Goal: Transaction & Acquisition: Obtain resource

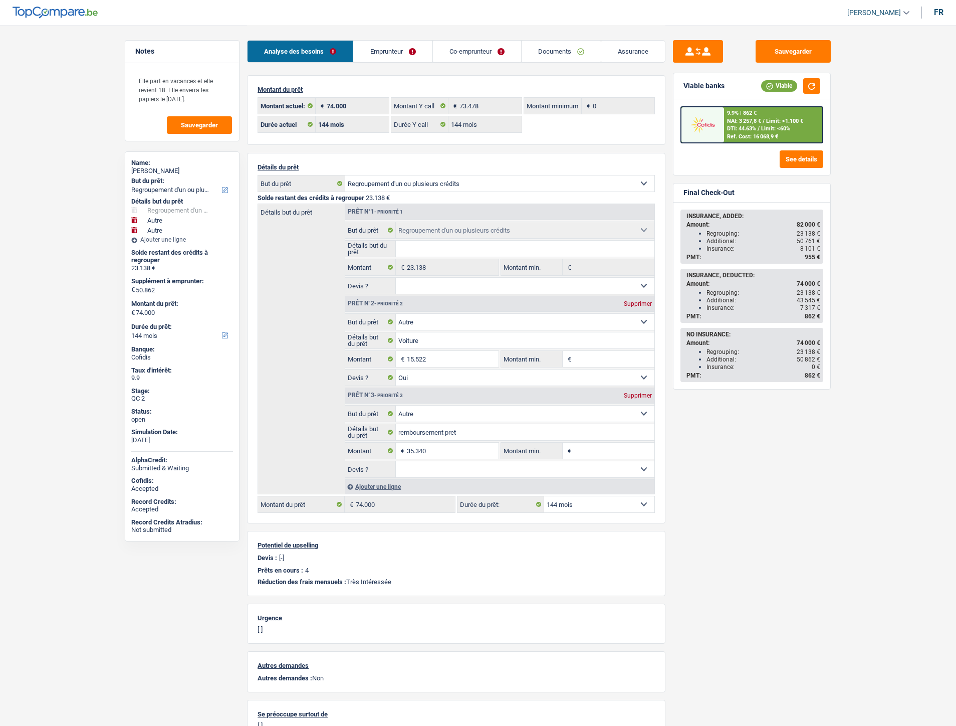
select select "refinancing"
select select "other"
select select "144"
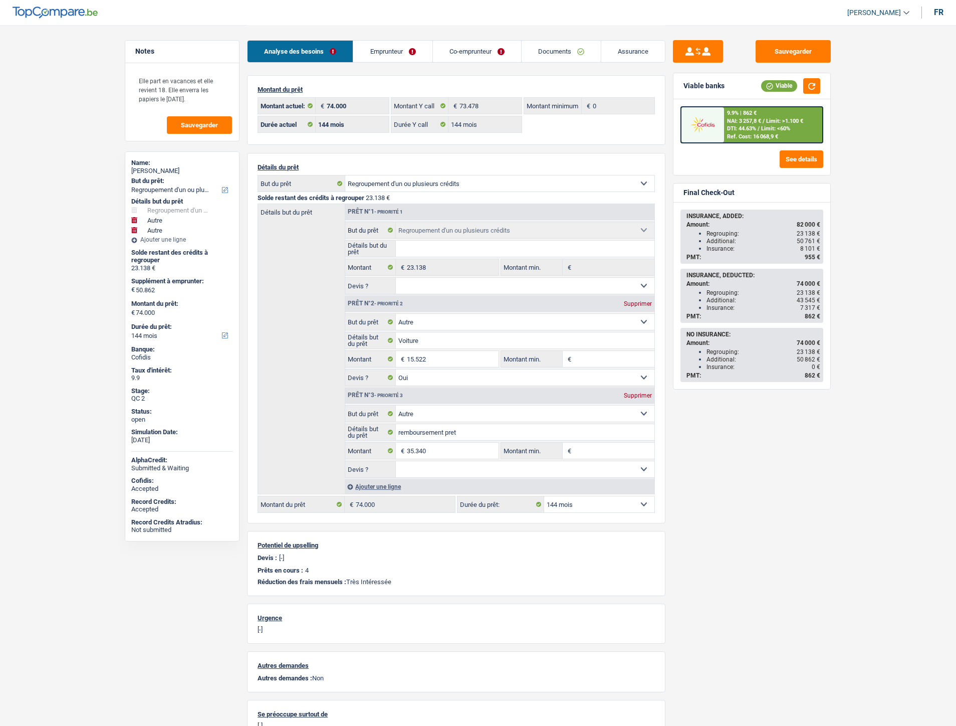
select select "144"
select select "refinancing"
select select "other"
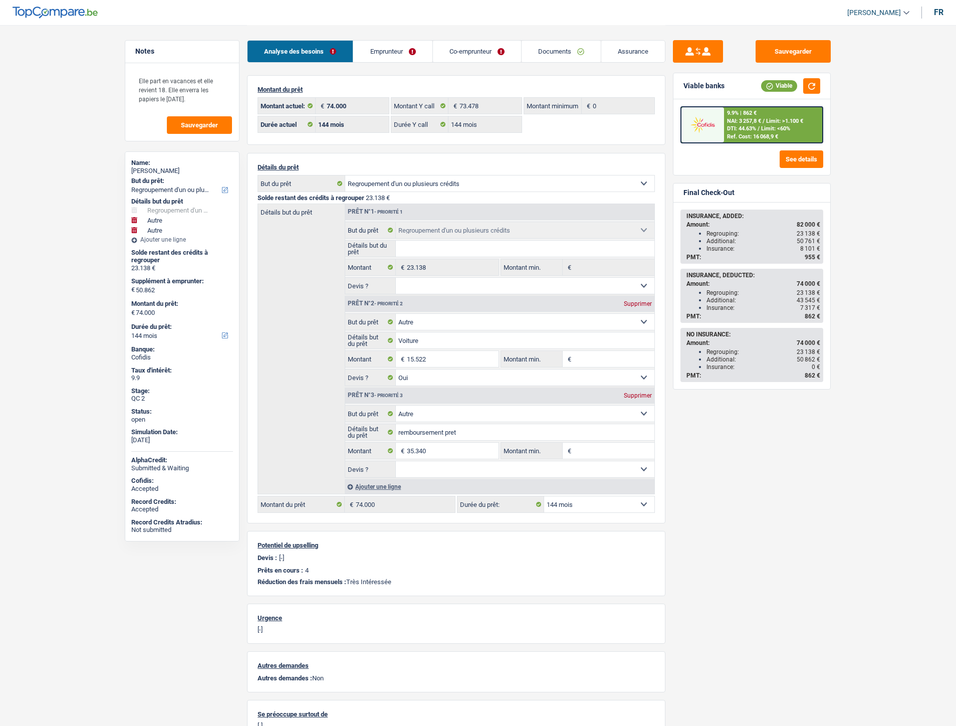
select select "yes"
select select "other"
select select "144"
click at [554, 41] on link "Documents" at bounding box center [557, 52] width 79 height 22
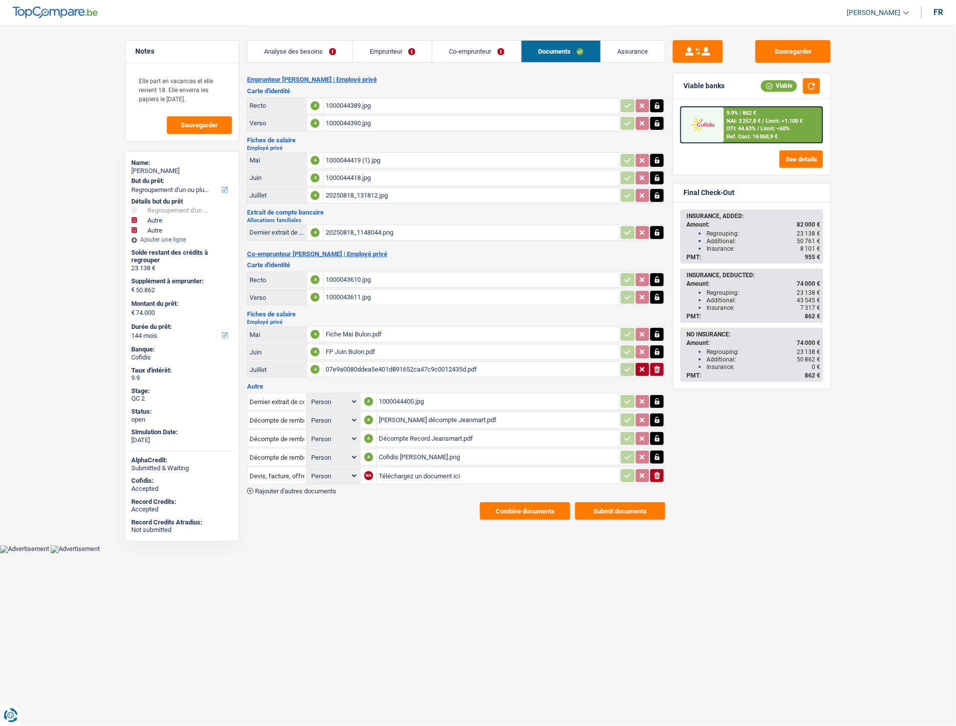
drag, startPoint x: 659, startPoint y: 434, endPoint x: 652, endPoint y: 434, distance: 6.5
click at [658, 434] on icon "button" at bounding box center [658, 439] width 8 height 10
click at [659, 434] on icon "ionicons-v5-e" at bounding box center [658, 439] width 8 height 10
click at [775, 58] on button "Sauvegarder" at bounding box center [793, 51] width 75 height 23
click at [395, 412] on div "[PERSON_NAME] décompte Jeanmart.pdf" at bounding box center [498, 419] width 239 height 15
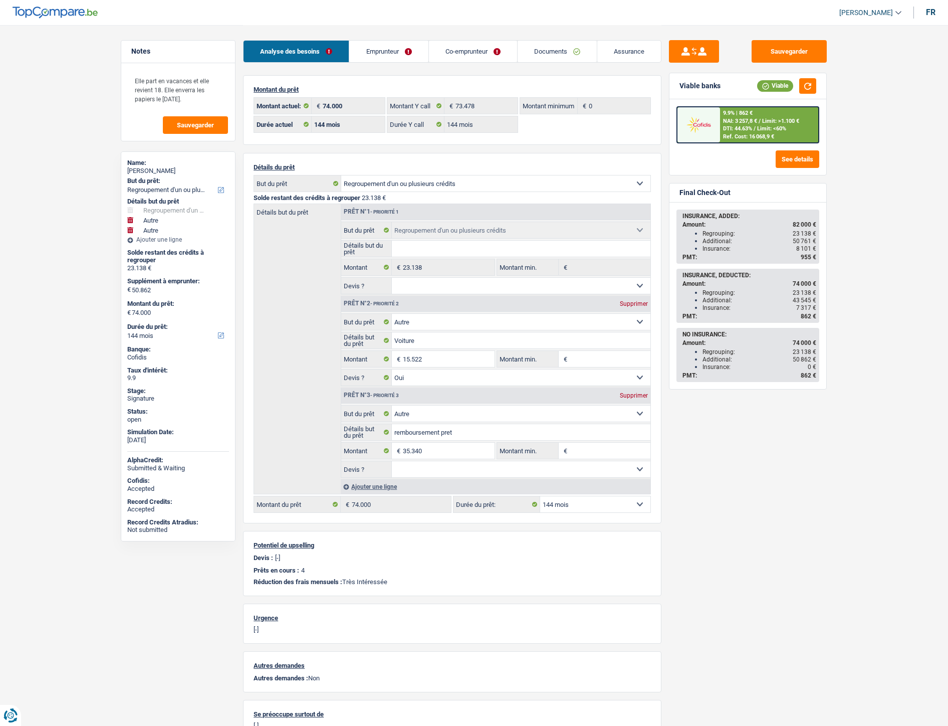
select select "refinancing"
select select "other"
select select "144"
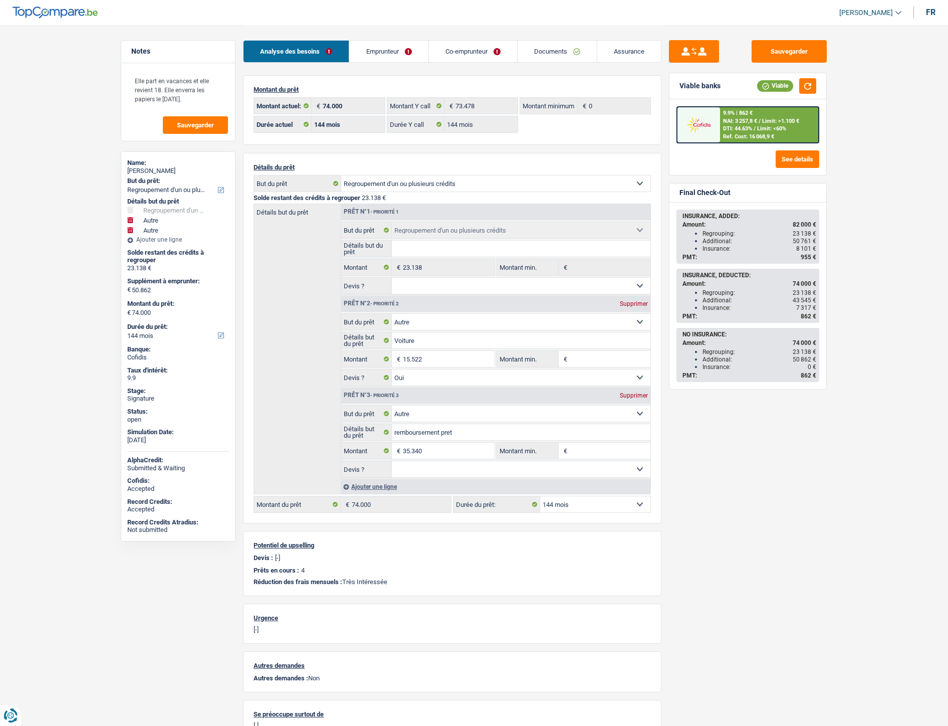
select select "144"
select select "refinancing"
select select "other"
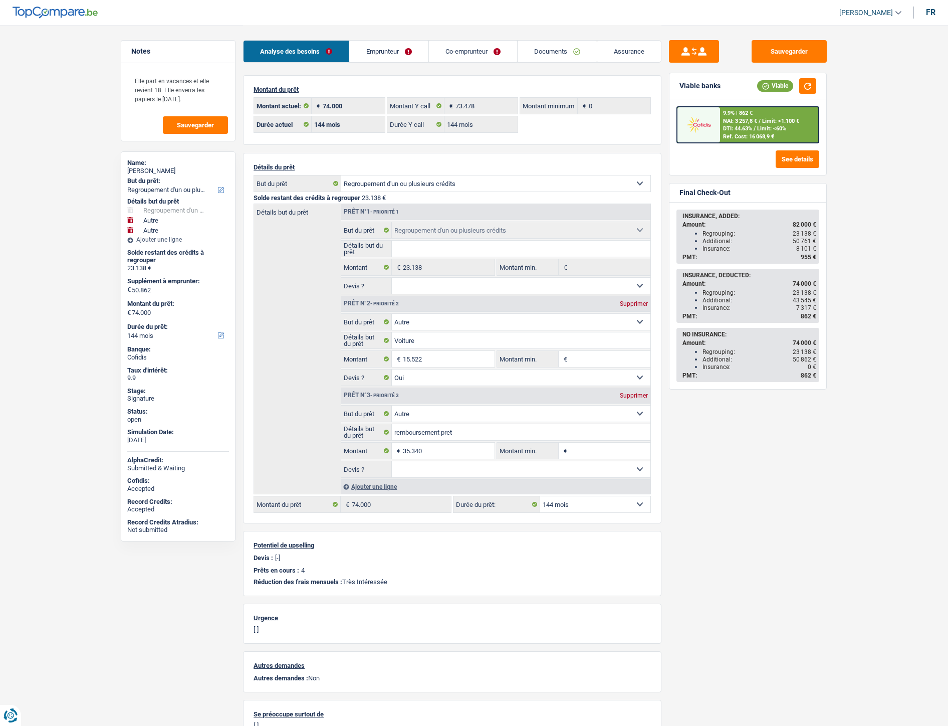
select select "yes"
select select "other"
select select "144"
click at [409, 450] on input "35.340" at bounding box center [449, 451] width 92 height 16
type input "36.340"
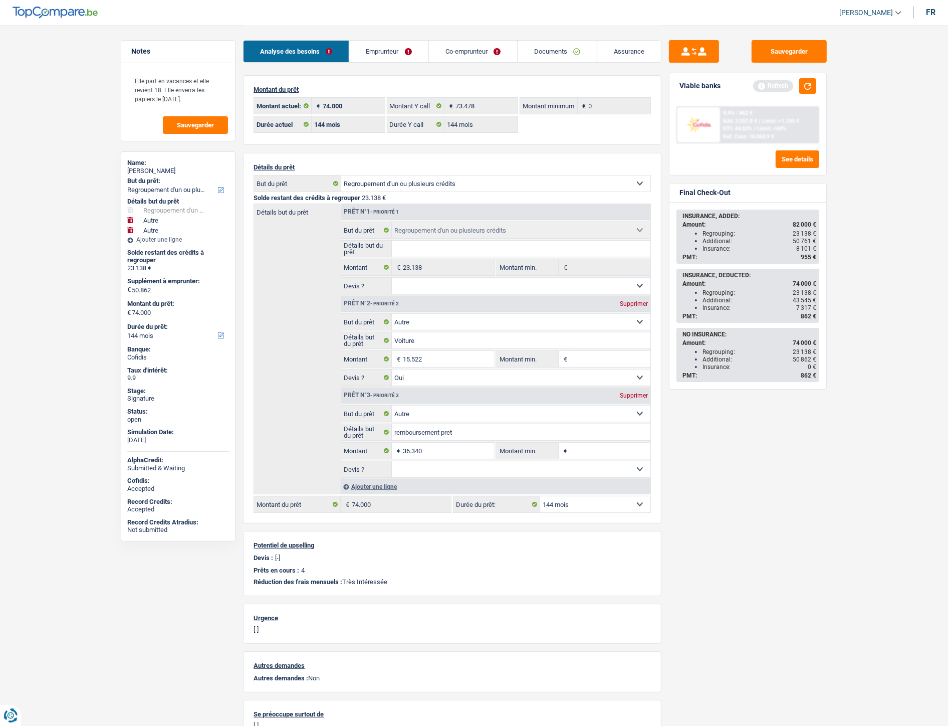
type input "51.862"
type input "75.000"
click at [727, 483] on div "Sauvegarder Viable banks Refresh 9.9% | 862 € NAI: 3 257,8 € / Limit: >1.100 € …" at bounding box center [748, 375] width 173 height 670
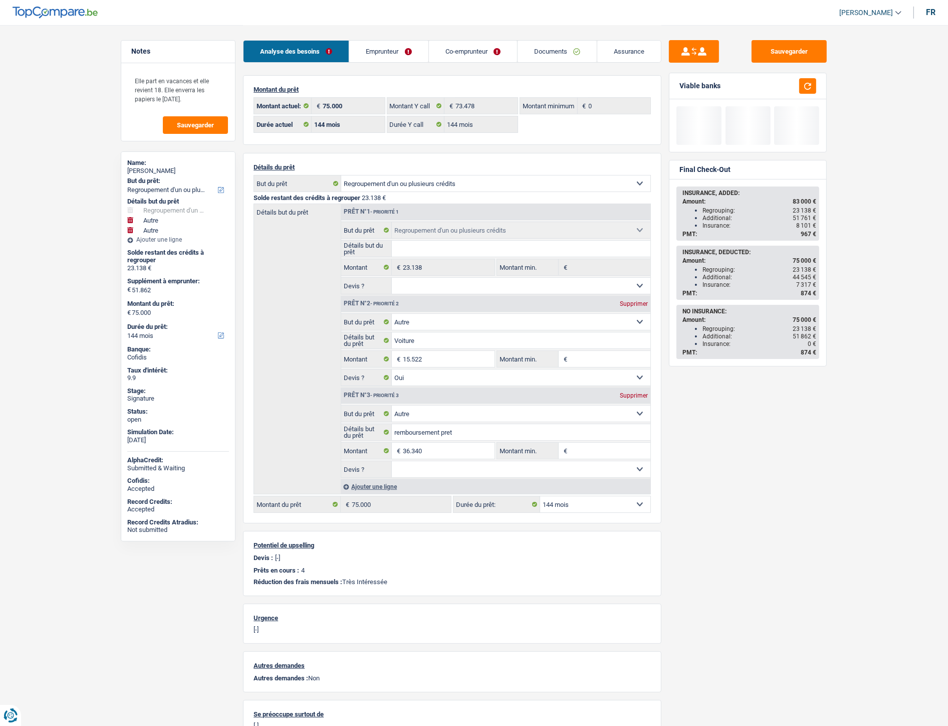
click at [621, 503] on select "12 mois 18 mois 24 mois 30 mois 36 mois 42 mois 48 mois 60 mois 72 mois 84 mois…" at bounding box center [595, 504] width 110 height 16
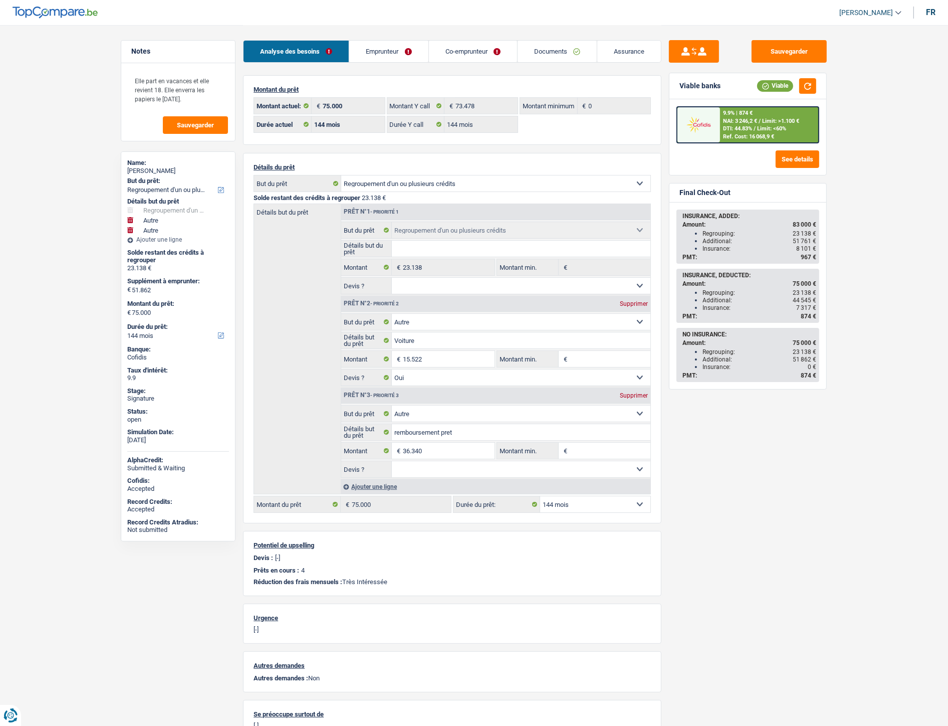
click at [540, 499] on select "12 mois 18 mois 24 mois 30 mois 36 mois 42 mois 48 mois 60 mois 72 mois 84 mois…" at bounding box center [595, 504] width 110 height 16
click at [752, 547] on div "Sauvegarder Viable banks Viable 9.9% | 874 € NAI: 3 246,2 € / Limit: >1.100 € D…" at bounding box center [748, 375] width 173 height 670
click at [785, 43] on button "Sauvegarder" at bounding box center [789, 51] width 75 height 23
click at [738, 112] on div "9.9% | 874 €" at bounding box center [738, 113] width 30 height 7
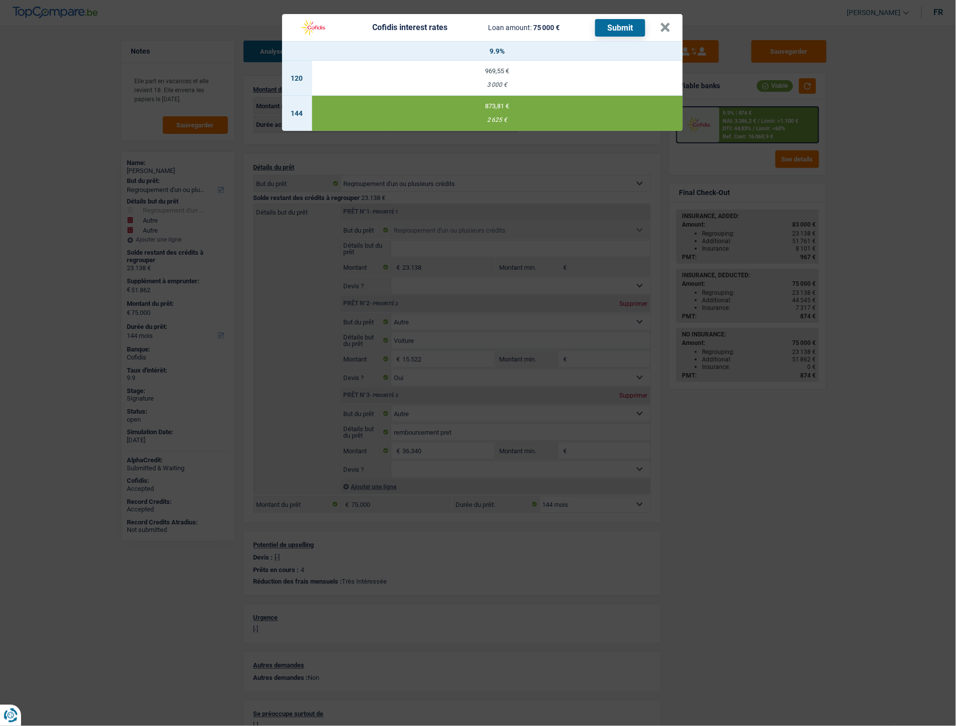
drag, startPoint x: 778, startPoint y: 496, endPoint x: 303, endPoint y: 145, distance: 591.0
click at [778, 495] on div "Cofidis interest rates Loan amount: 75 000 € Submit × 9.9% 120 969,55 € 3 000 €…" at bounding box center [478, 363] width 956 height 726
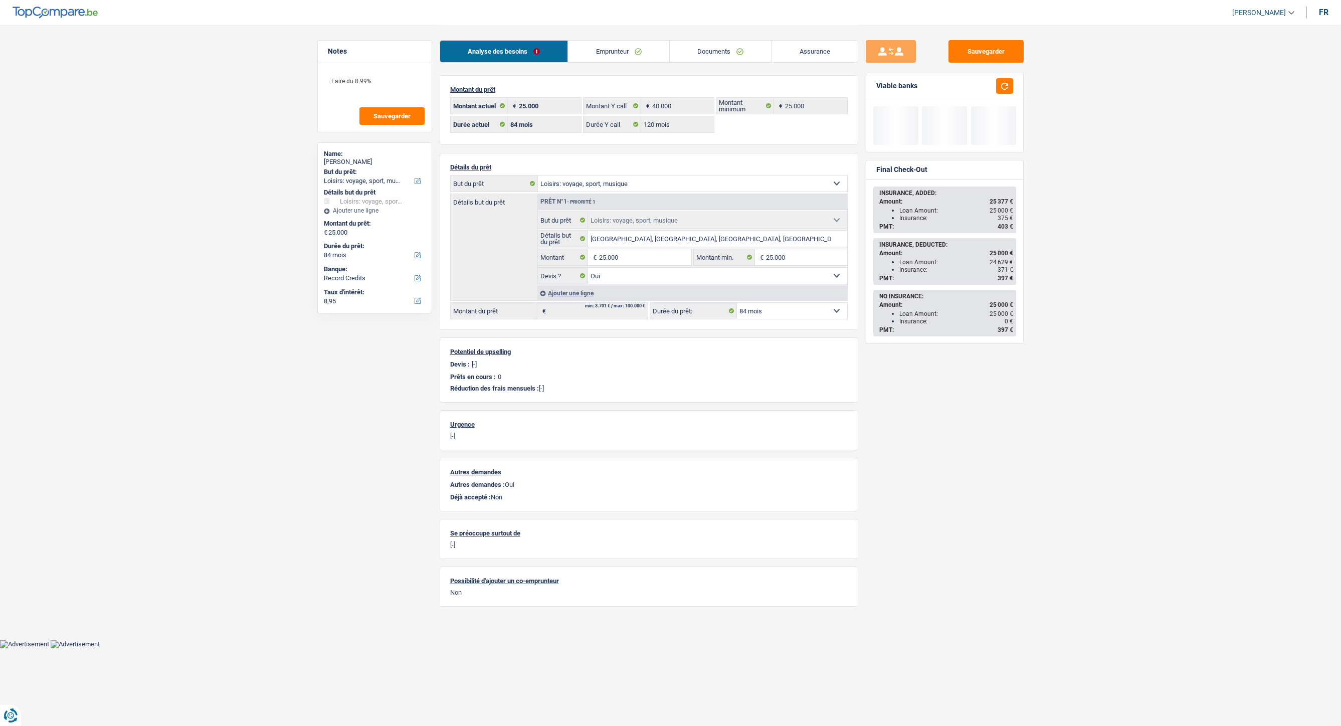
select select "hobbies"
select select "84"
select select "120"
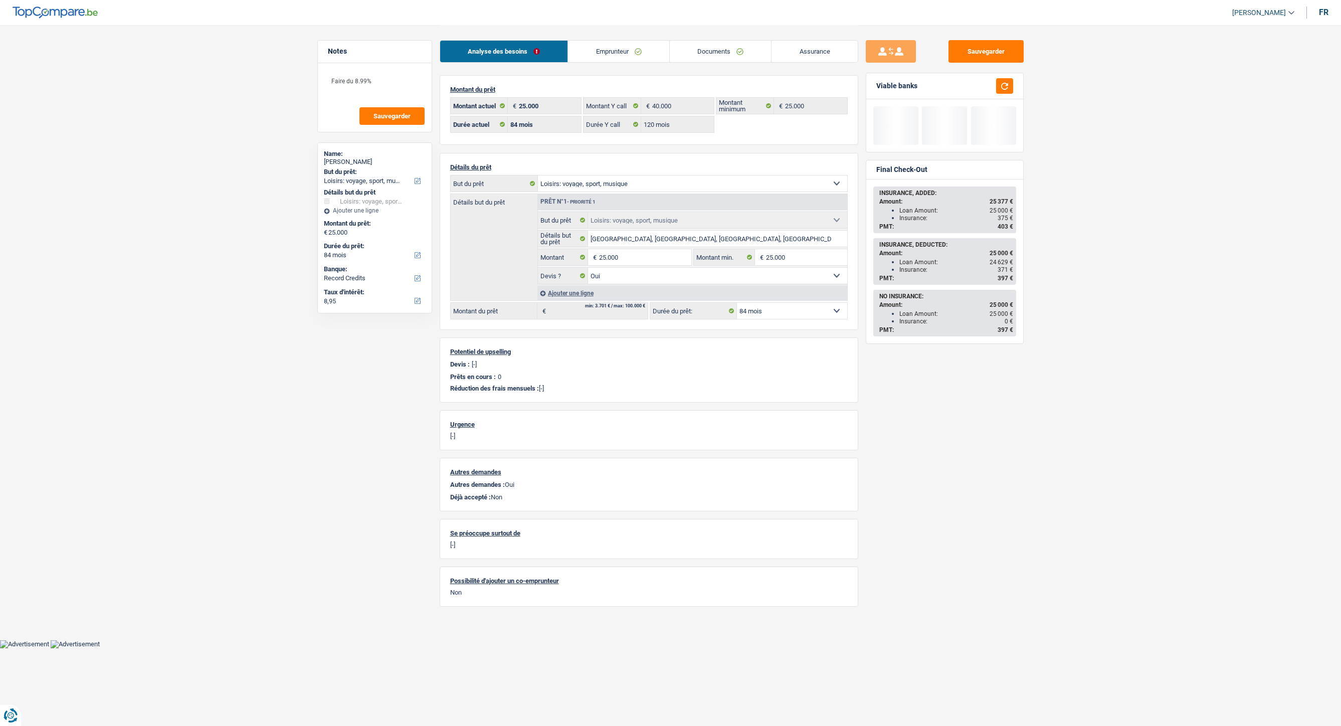
select select "hobbies"
select select "yes"
select select "84"
select select "32"
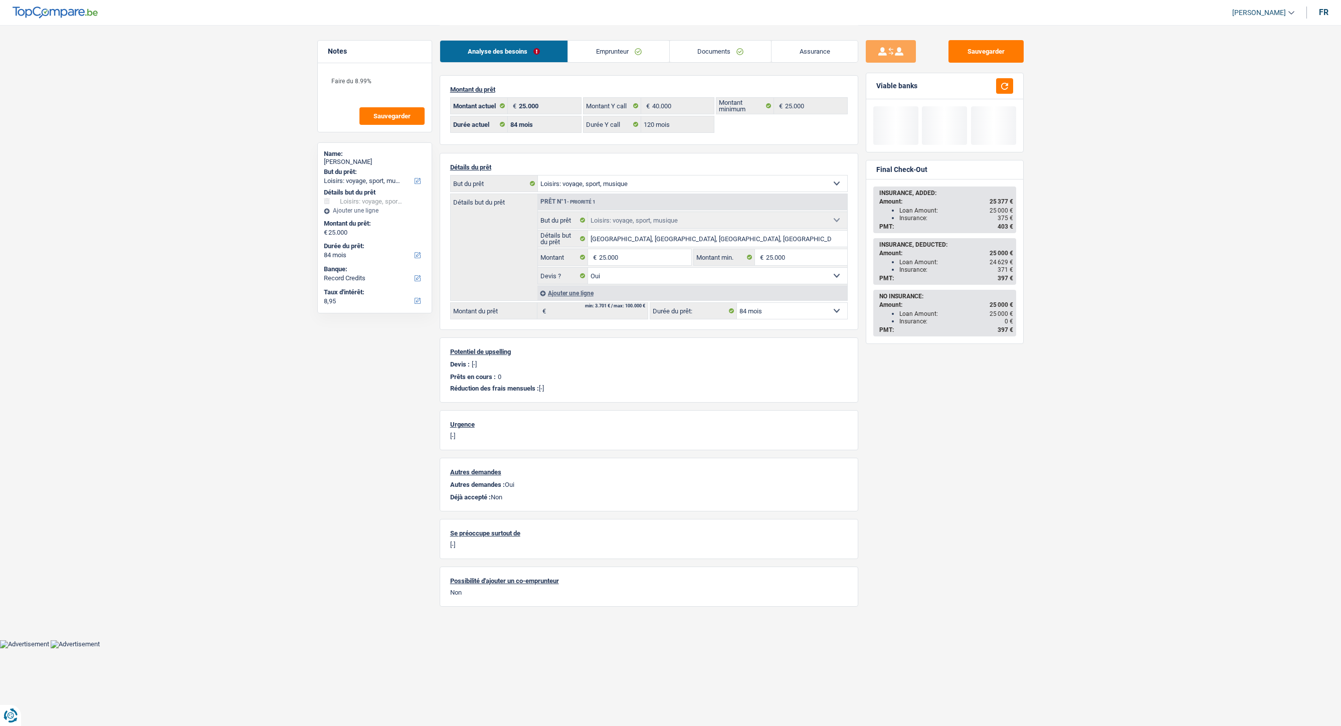
select select "cohabitation"
click at [644, 51] on link "Emprunteur" at bounding box center [618, 52] width 101 height 22
